Goal: Information Seeking & Learning: Learn about a topic

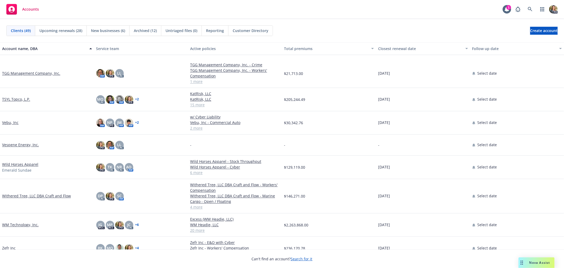
scroll to position [874, 0]
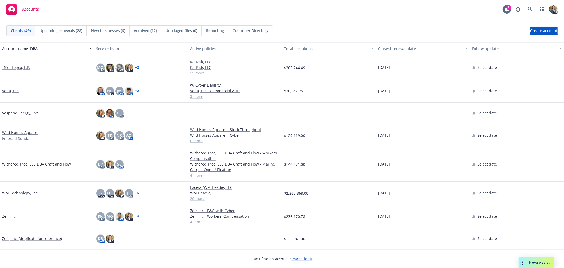
click at [47, 164] on link "Withered Tree, LLC DBA Craft and Flow" at bounding box center [36, 164] width 69 height 6
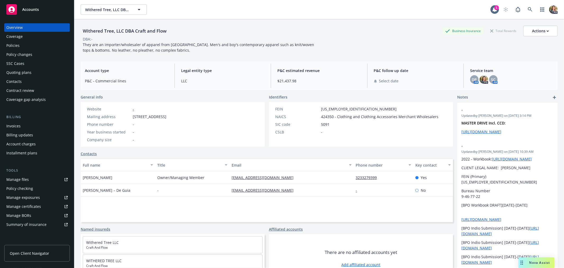
click at [42, 44] on div "Policies" at bounding box center [36, 45] width 61 height 8
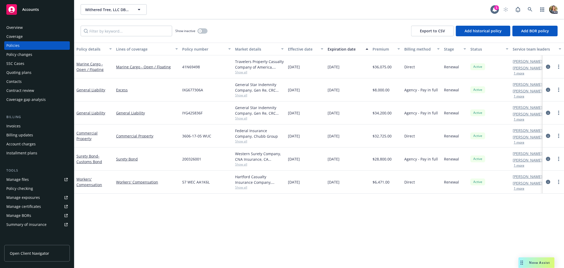
click at [19, 27] on div "Overview" at bounding box center [14, 27] width 16 height 8
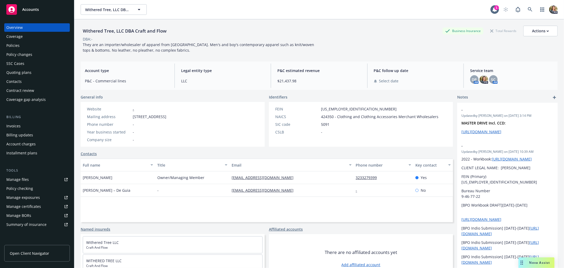
click at [23, 46] on div "Policies" at bounding box center [36, 45] width 61 height 8
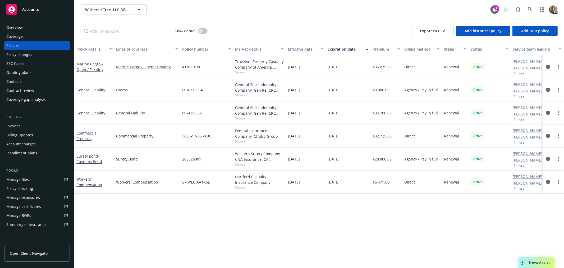
click at [24, 27] on div "Overview" at bounding box center [36, 27] width 61 height 8
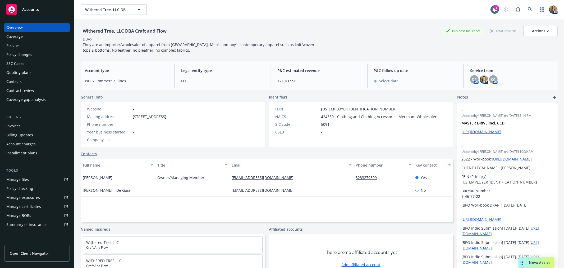
click at [30, 43] on div "Policies" at bounding box center [36, 45] width 61 height 8
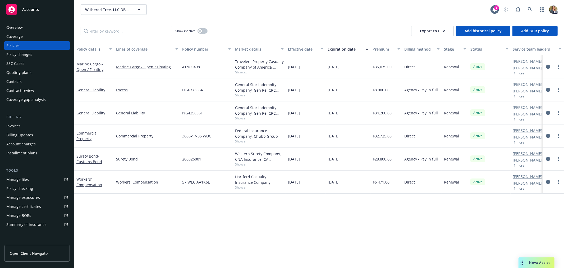
click at [240, 119] on span "Show all" at bounding box center [259, 118] width 49 height 4
click at [91, 112] on link "General Liability" at bounding box center [90, 112] width 29 height 5
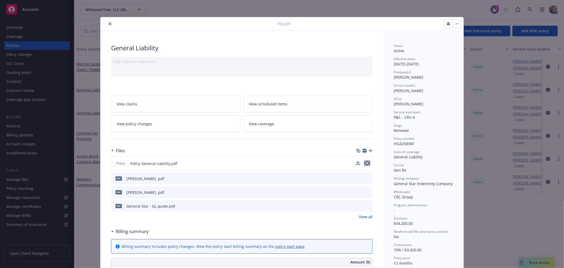
click at [367, 163] on icon "preview file" at bounding box center [367, 163] width 5 height 4
click at [108, 22] on icon "close" at bounding box center [109, 23] width 3 height 3
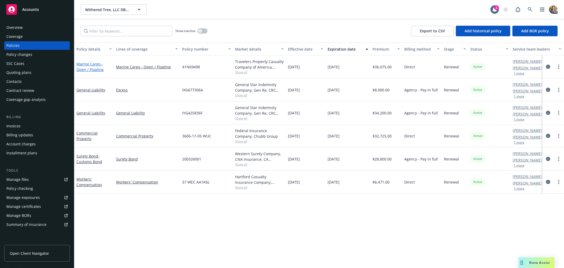
click at [87, 67] on link "Marine Cargo - Open / Floating" at bounding box center [89, 66] width 27 height 11
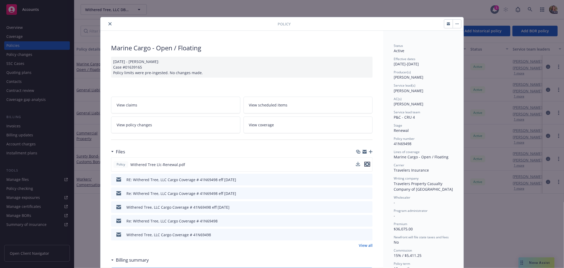
click at [365, 164] on icon "preview file" at bounding box center [367, 164] width 5 height 4
click at [108, 22] on icon "close" at bounding box center [109, 23] width 3 height 3
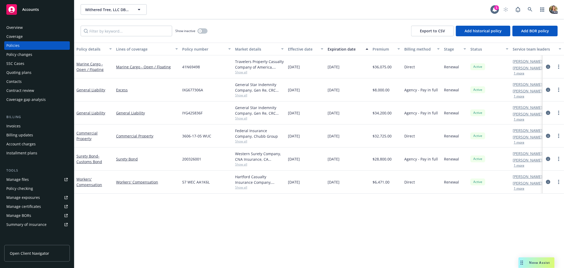
click at [27, 26] on div "Overview" at bounding box center [36, 27] width 61 height 8
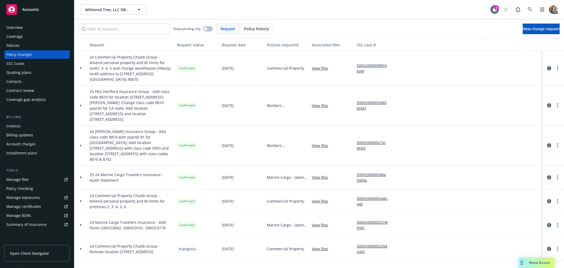
click at [40, 30] on div "Overview" at bounding box center [36, 27] width 61 height 8
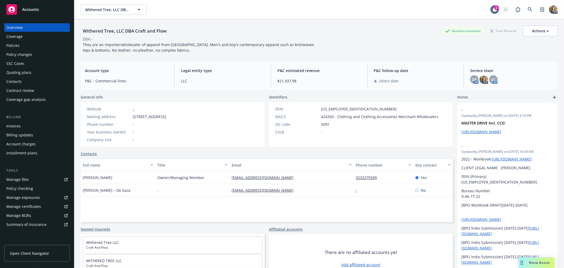
click at [27, 9] on span "Accounts" at bounding box center [30, 9] width 17 height 4
